Goal: Task Accomplishment & Management: Manage account settings

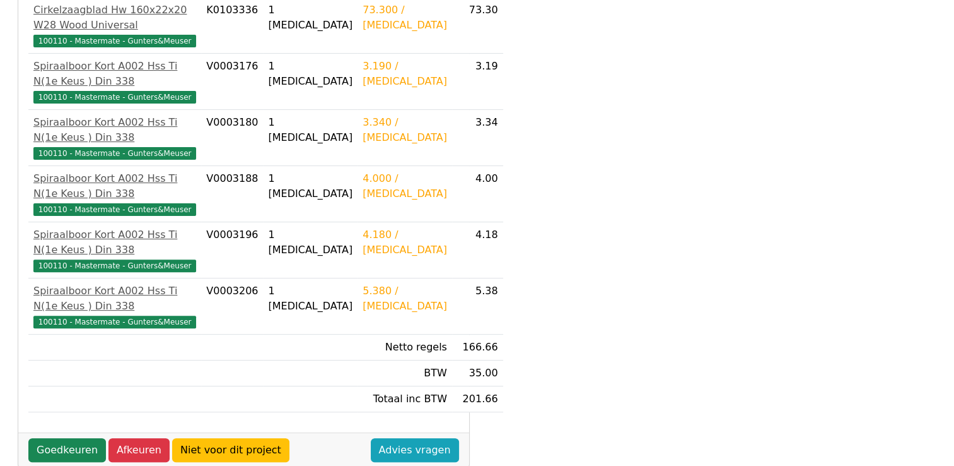
scroll to position [378, 0]
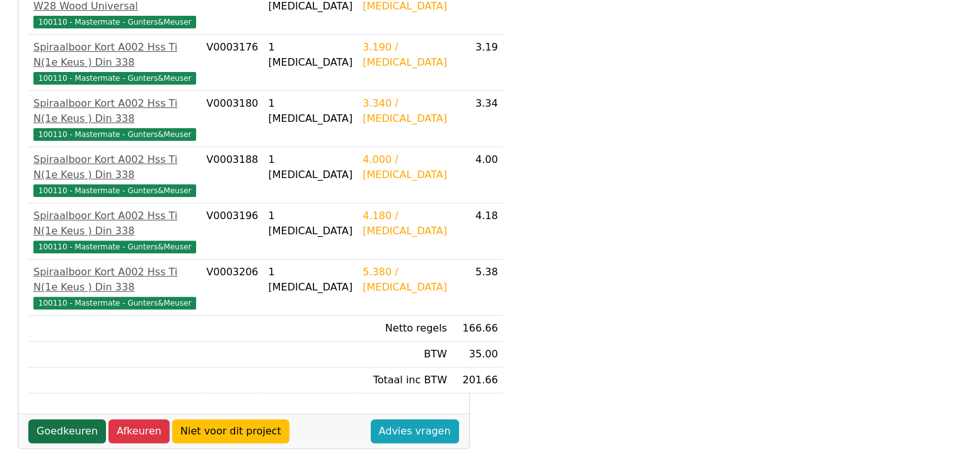
click at [57, 432] on link "Goedkeuren" at bounding box center [67, 431] width 78 height 24
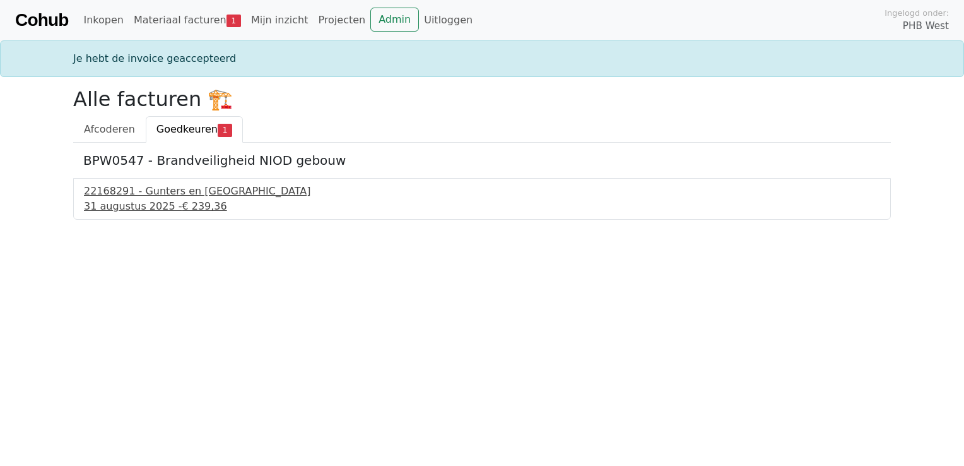
click at [202, 201] on span "€ 239,36" at bounding box center [204, 206] width 45 height 12
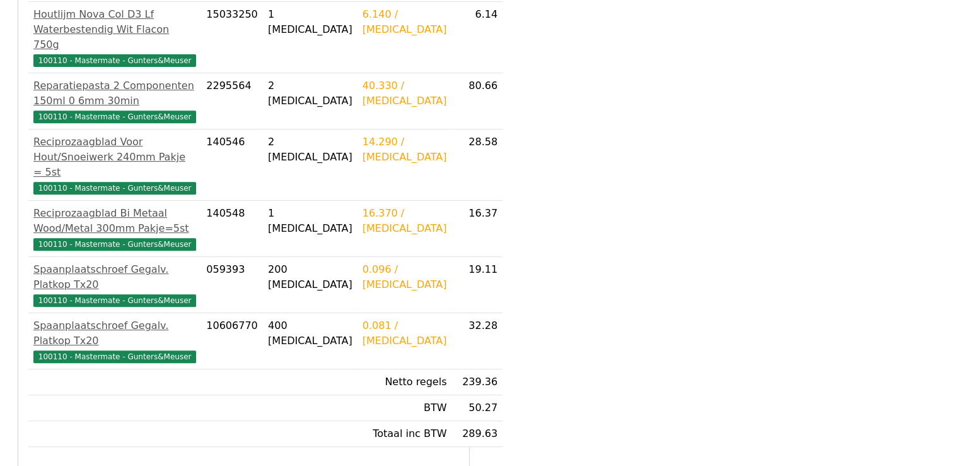
scroll to position [527, 0]
